Goal: Transaction & Acquisition: Purchase product/service

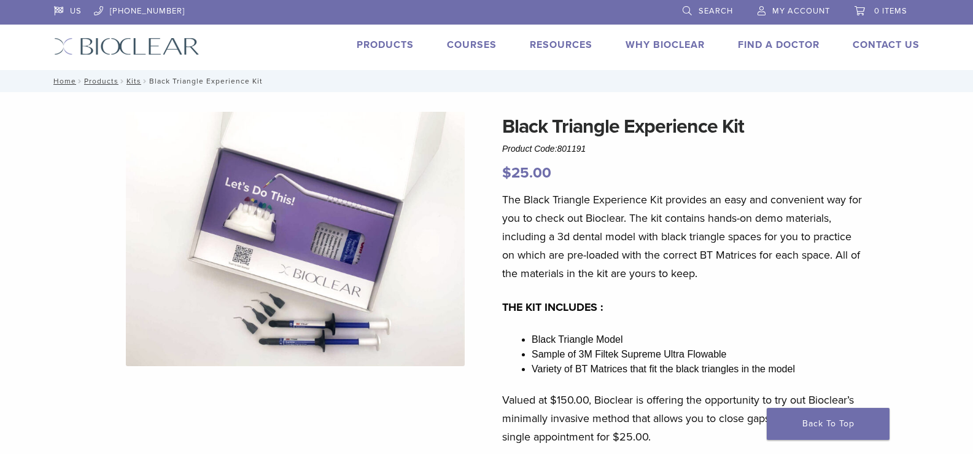
click at [402, 44] on link "Products" at bounding box center [385, 45] width 57 height 12
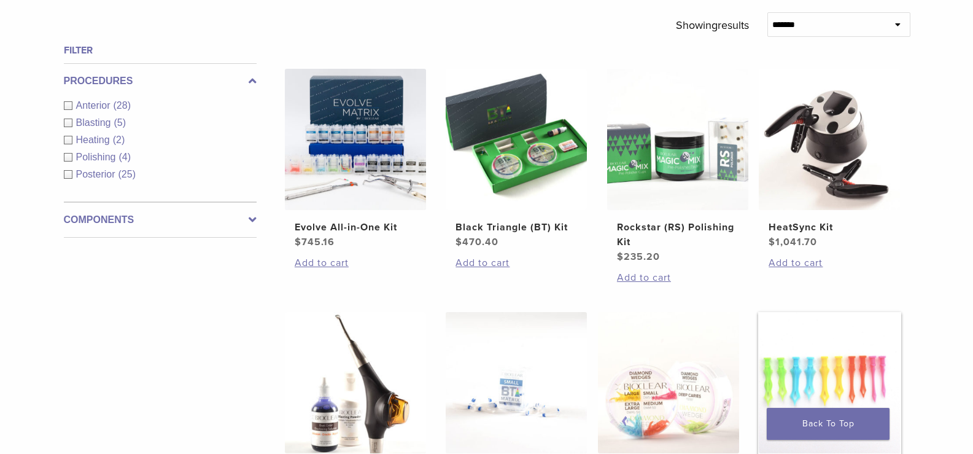
scroll to position [430, 0]
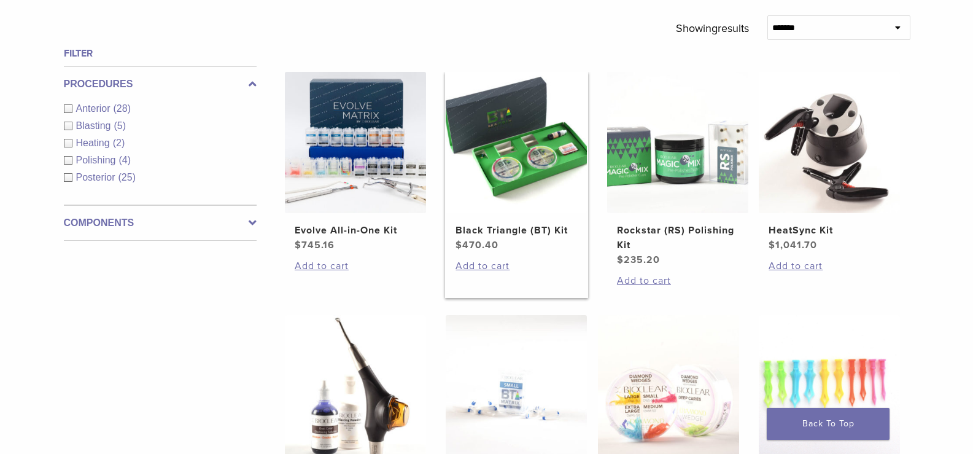
click at [510, 234] on h2 "Black Triangle (BT) Kit" at bounding box center [516, 230] width 122 height 15
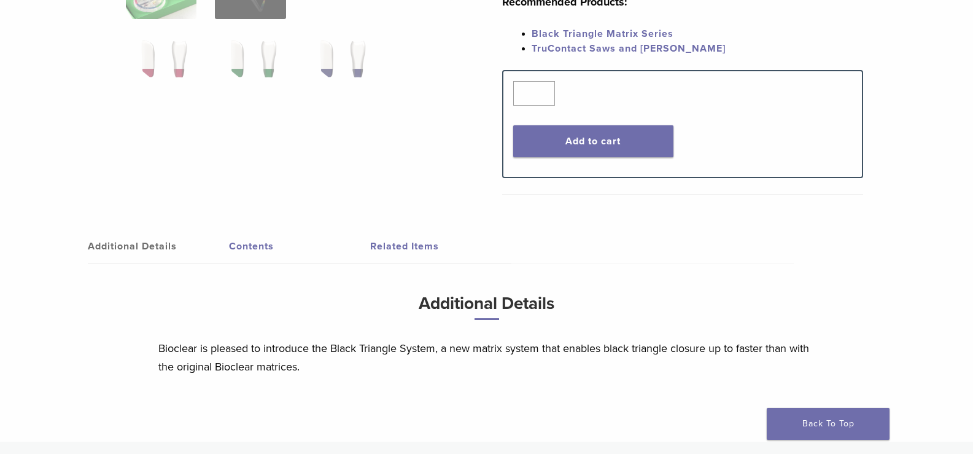
scroll to position [491, 0]
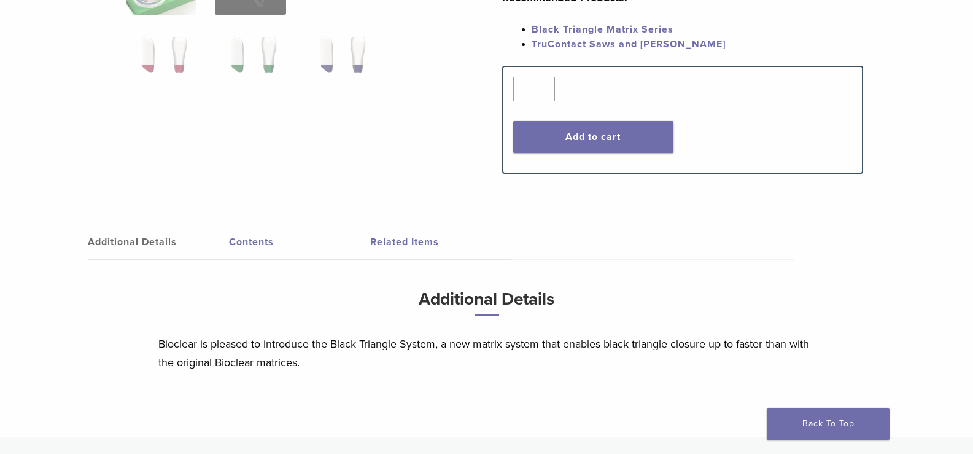
drag, startPoint x: 269, startPoint y: 242, endPoint x: 306, endPoint y: 236, distance: 37.3
click at [271, 242] on link "Contents" at bounding box center [299, 242] width 141 height 34
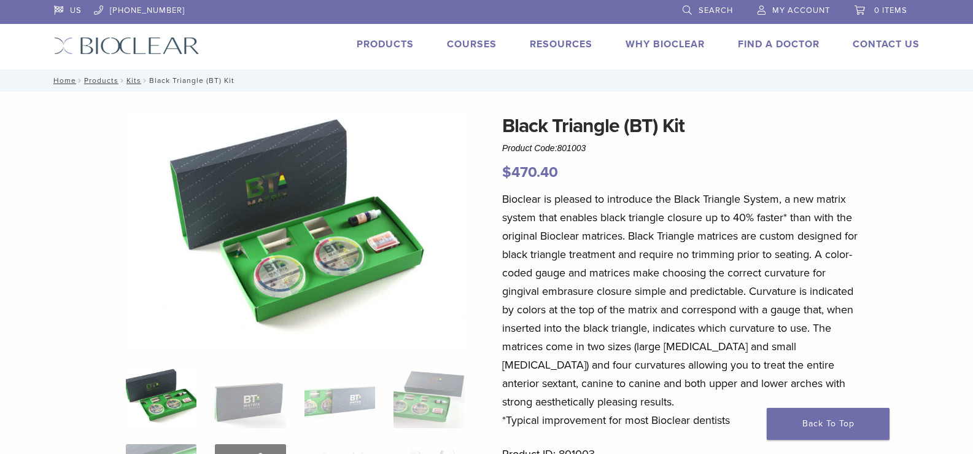
scroll to position [0, 0]
